Goal: Task Accomplishment & Management: Complete application form

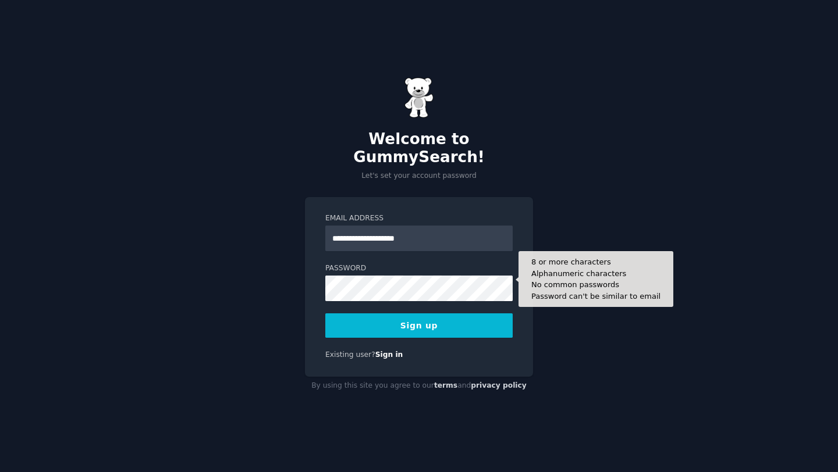
type input "**********"
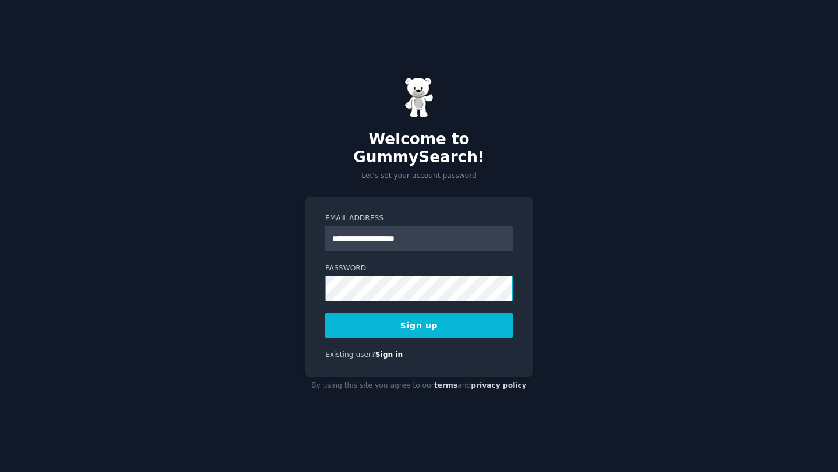
click at [325, 314] on button "Sign up" at bounding box center [418, 326] width 187 height 24
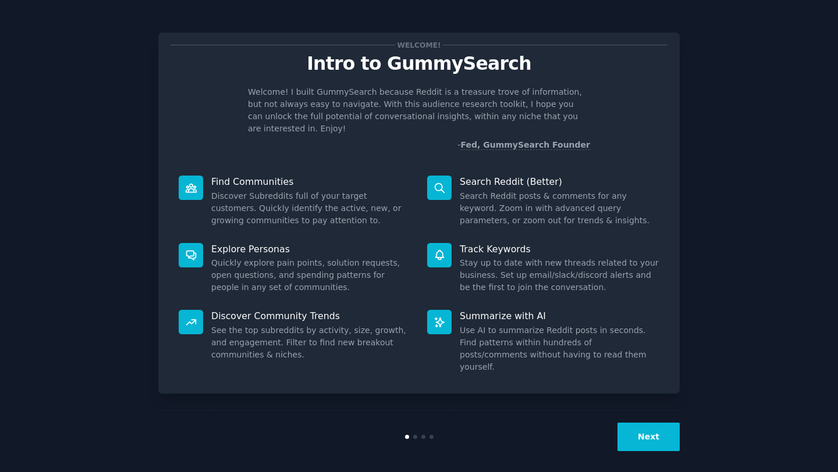
click at [660, 423] on button "Next" at bounding box center [648, 437] width 62 height 29
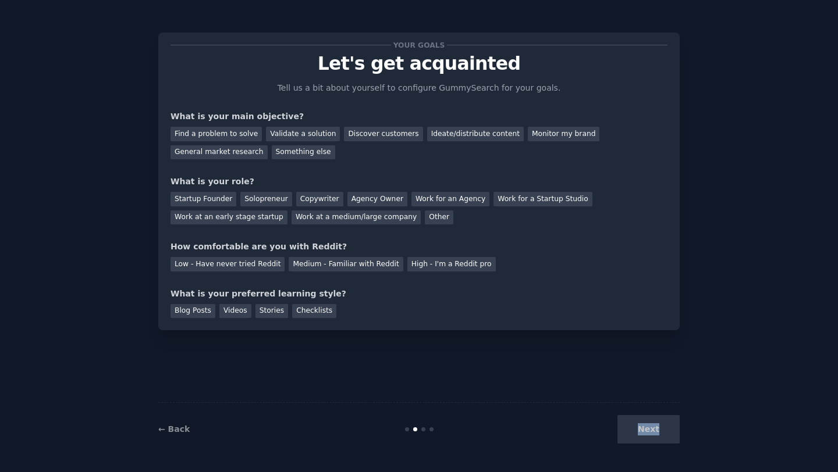
click at [660, 417] on div "Next" at bounding box center [592, 429] width 174 height 29
click at [489, 448] on div "← Back Next" at bounding box center [418, 429] width 521 height 54
click at [639, 424] on div "Next" at bounding box center [592, 429] width 174 height 29
click at [238, 145] on div "General market research" at bounding box center [218, 152] width 97 height 15
click at [230, 131] on div "Find a problem to solve" at bounding box center [215, 134] width 91 height 15
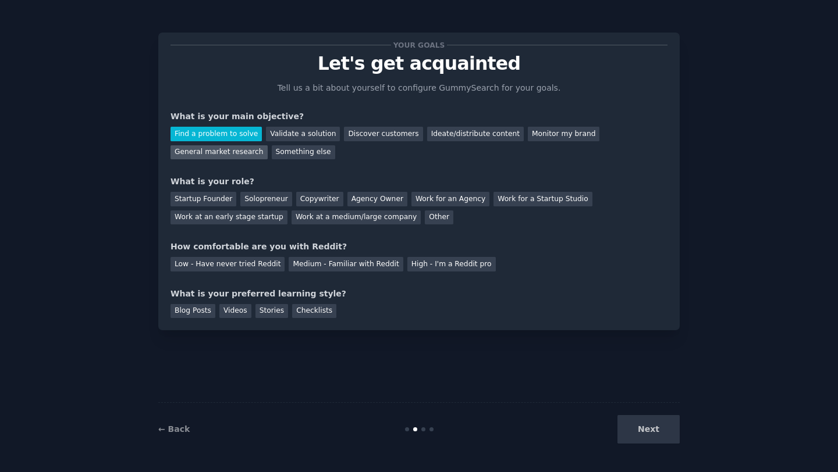
click at [233, 148] on div "General market research" at bounding box center [218, 152] width 97 height 15
click at [216, 197] on div "Startup Founder" at bounding box center [203, 199] width 66 height 15
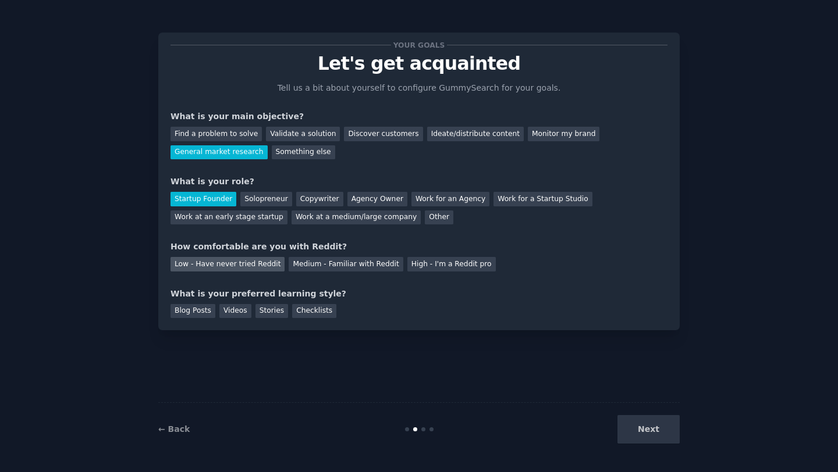
click at [267, 266] on div "Low - Have never tried Reddit" at bounding box center [227, 264] width 114 height 15
click at [235, 316] on div "Videos" at bounding box center [235, 311] width 32 height 15
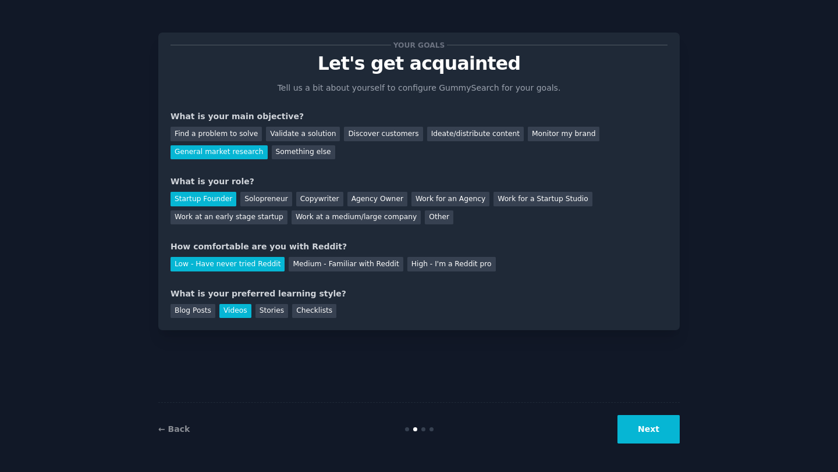
click at [633, 423] on button "Next" at bounding box center [648, 429] width 62 height 29
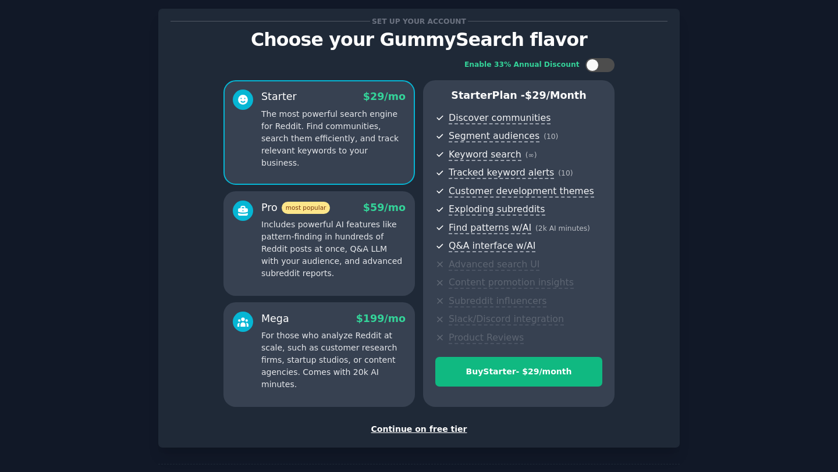
scroll to position [26, 0]
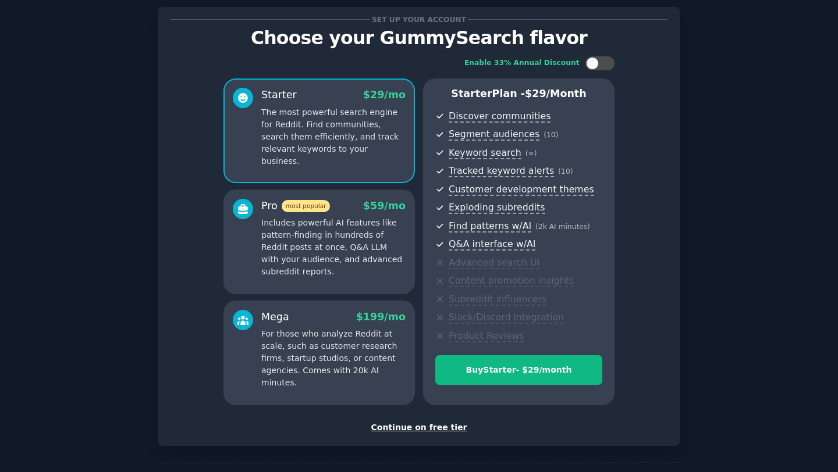
click at [401, 428] on div "Continue on free tier" at bounding box center [418, 428] width 497 height 12
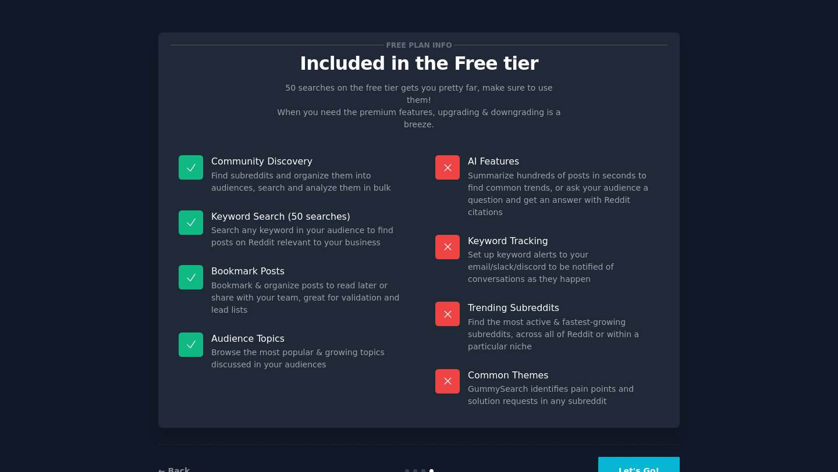
click at [632, 457] on button "Let's Go!" at bounding box center [638, 471] width 81 height 29
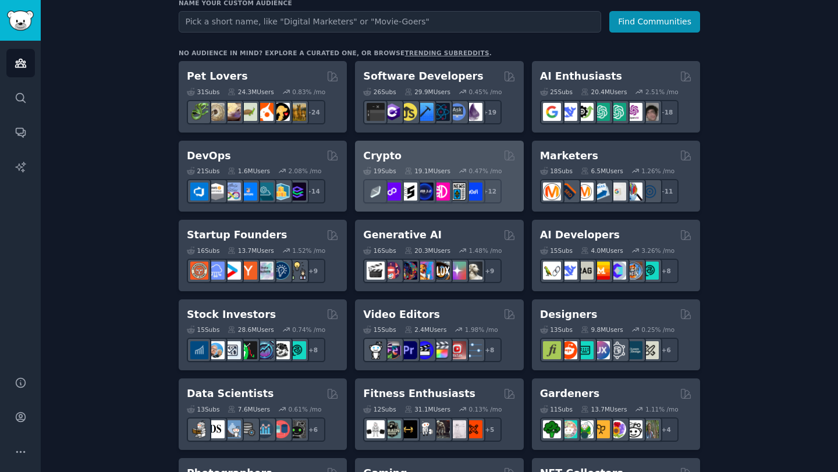
scroll to position [162, 0]
